Goal: Task Accomplishment & Management: Complete application form

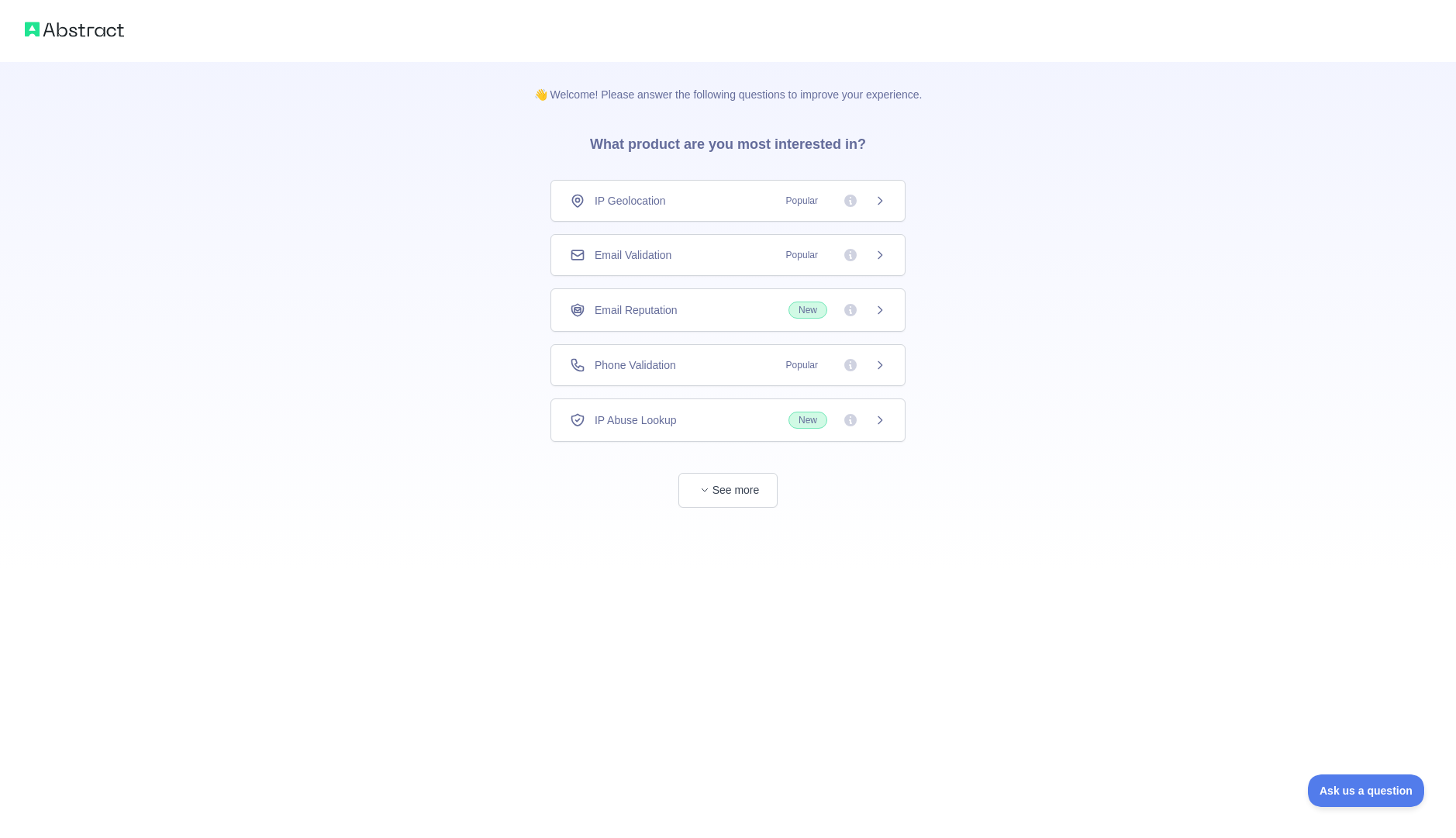
click at [865, 198] on span "Popular" at bounding box center [831, 200] width 109 height 16
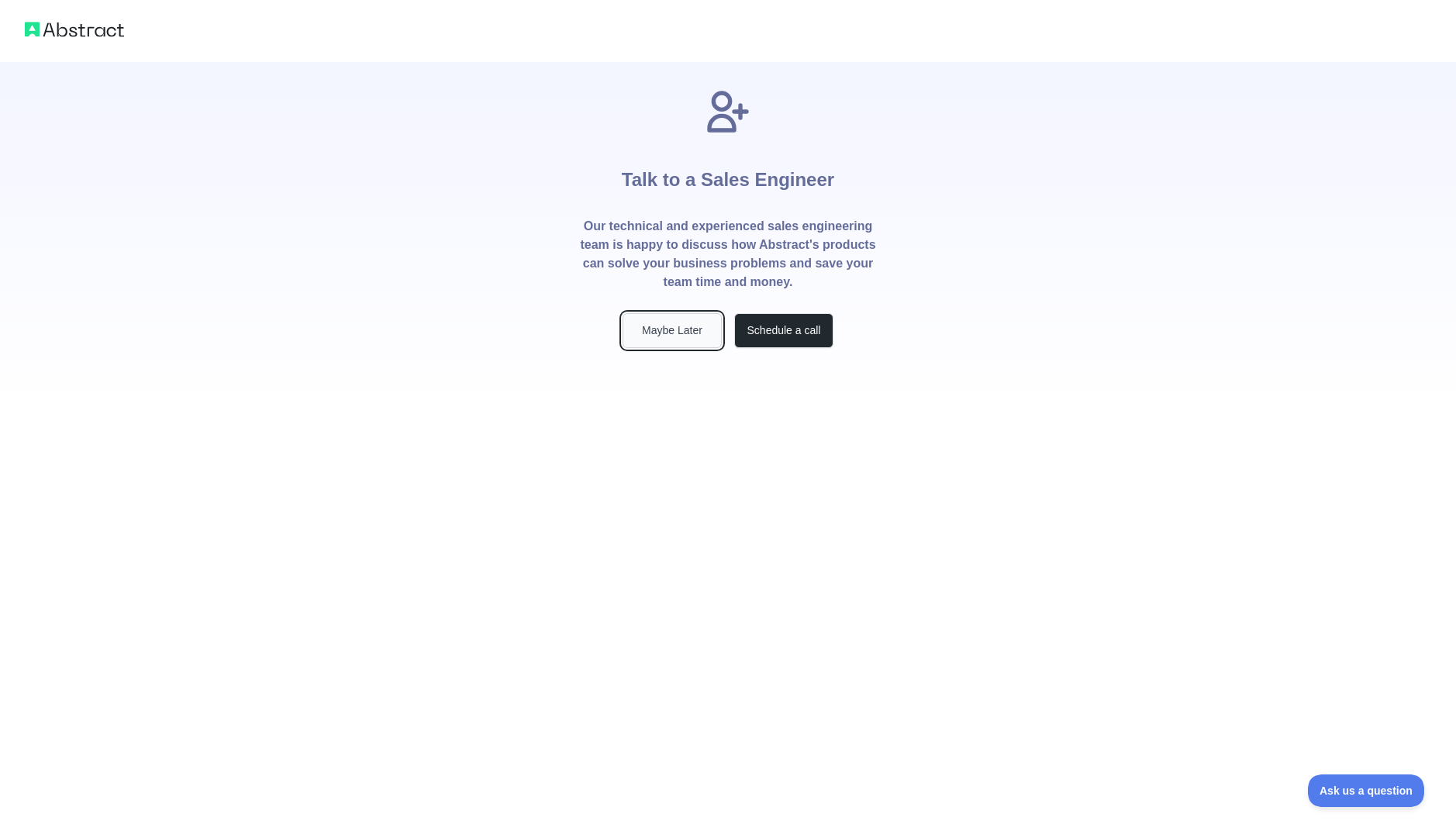
click at [678, 330] on button "Maybe Later" at bounding box center [673, 331] width 99 height 35
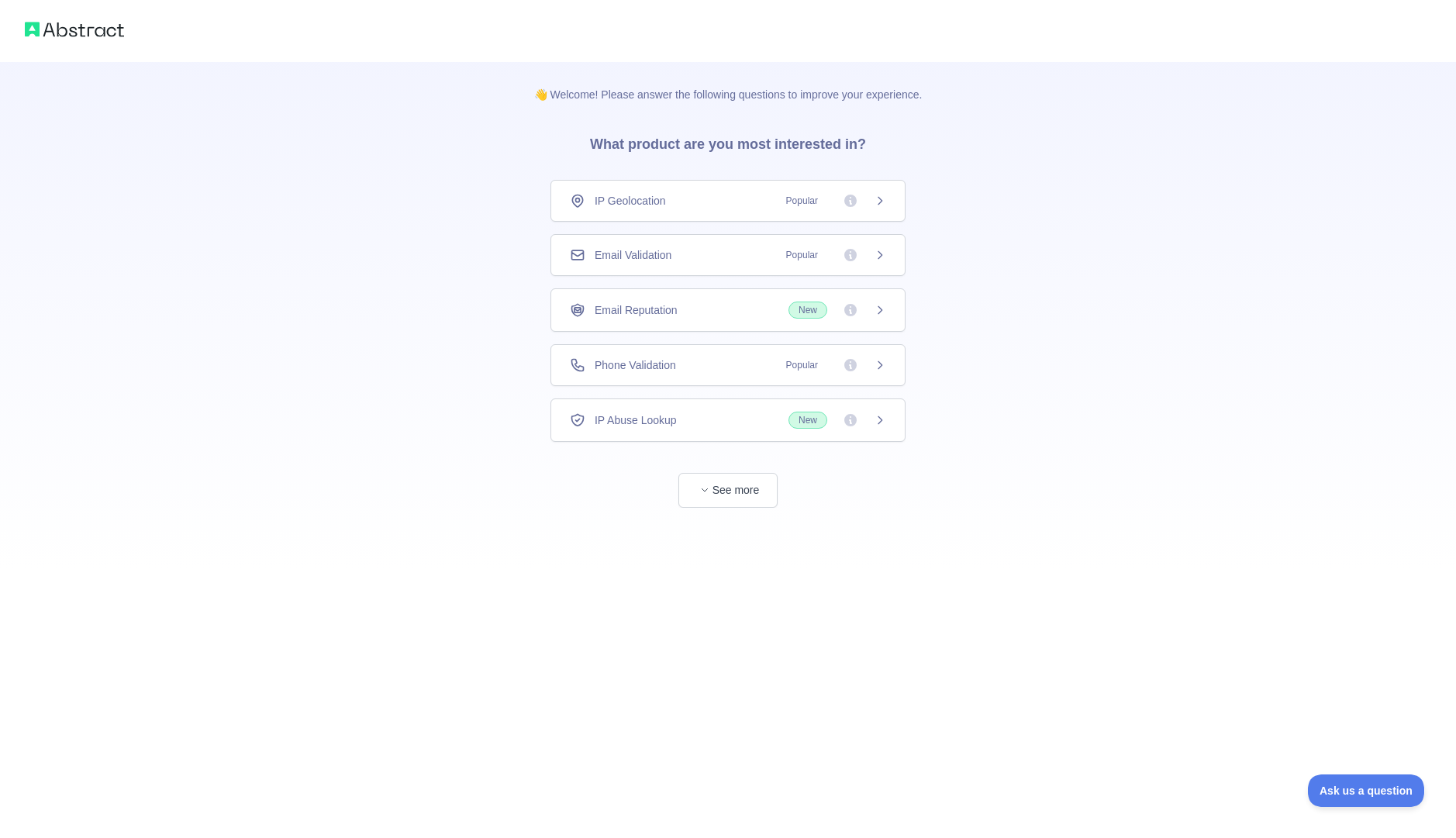
click at [462, 342] on div "👋 Welcome! Please answer the following questions to improve your experience. Wh…" at bounding box center [728, 285] width 1456 height 570
click at [748, 492] on button "See more" at bounding box center [728, 491] width 99 height 35
